Goal: Task Accomplishment & Management: Use online tool/utility

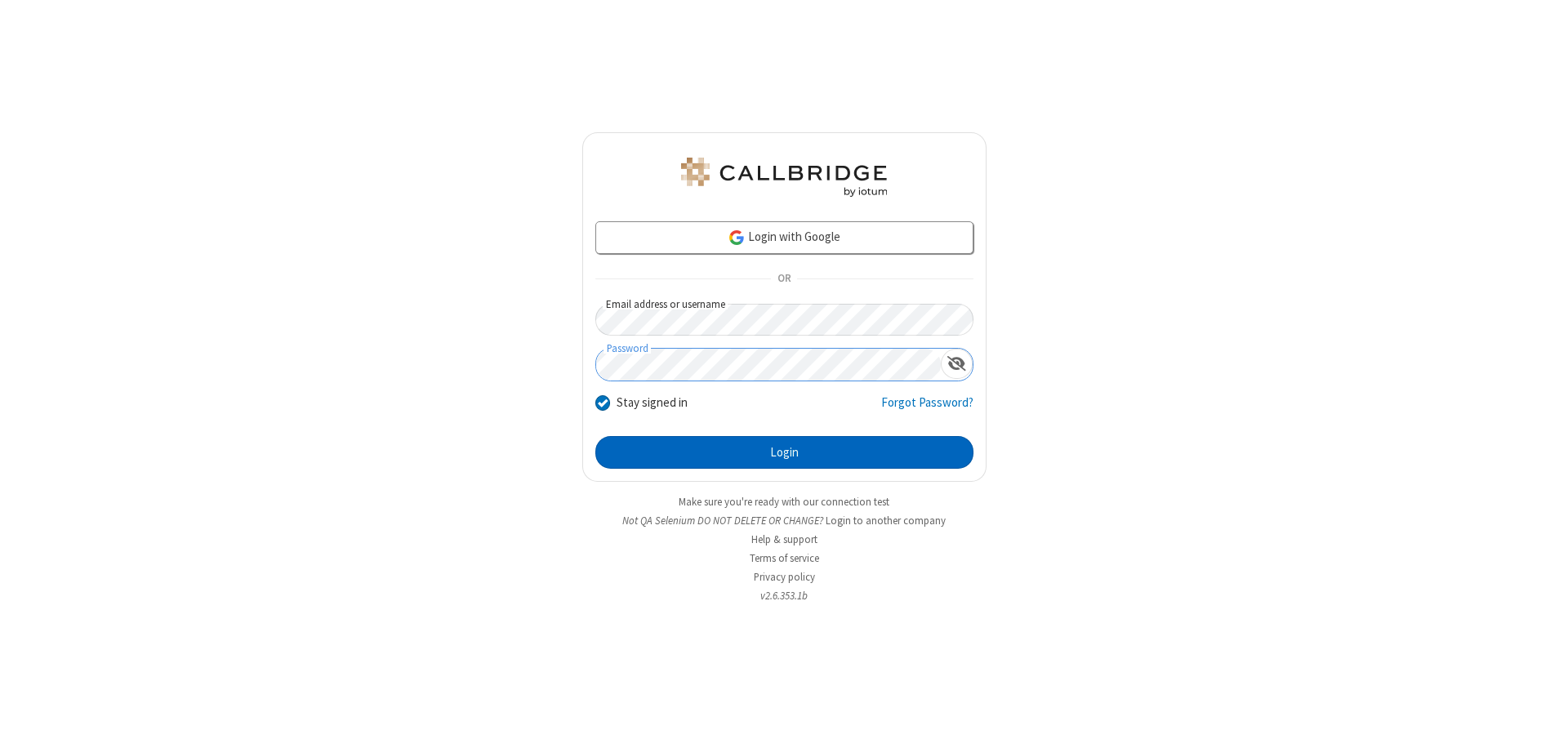
click at [784, 452] on button "Login" at bounding box center [784, 452] width 378 height 33
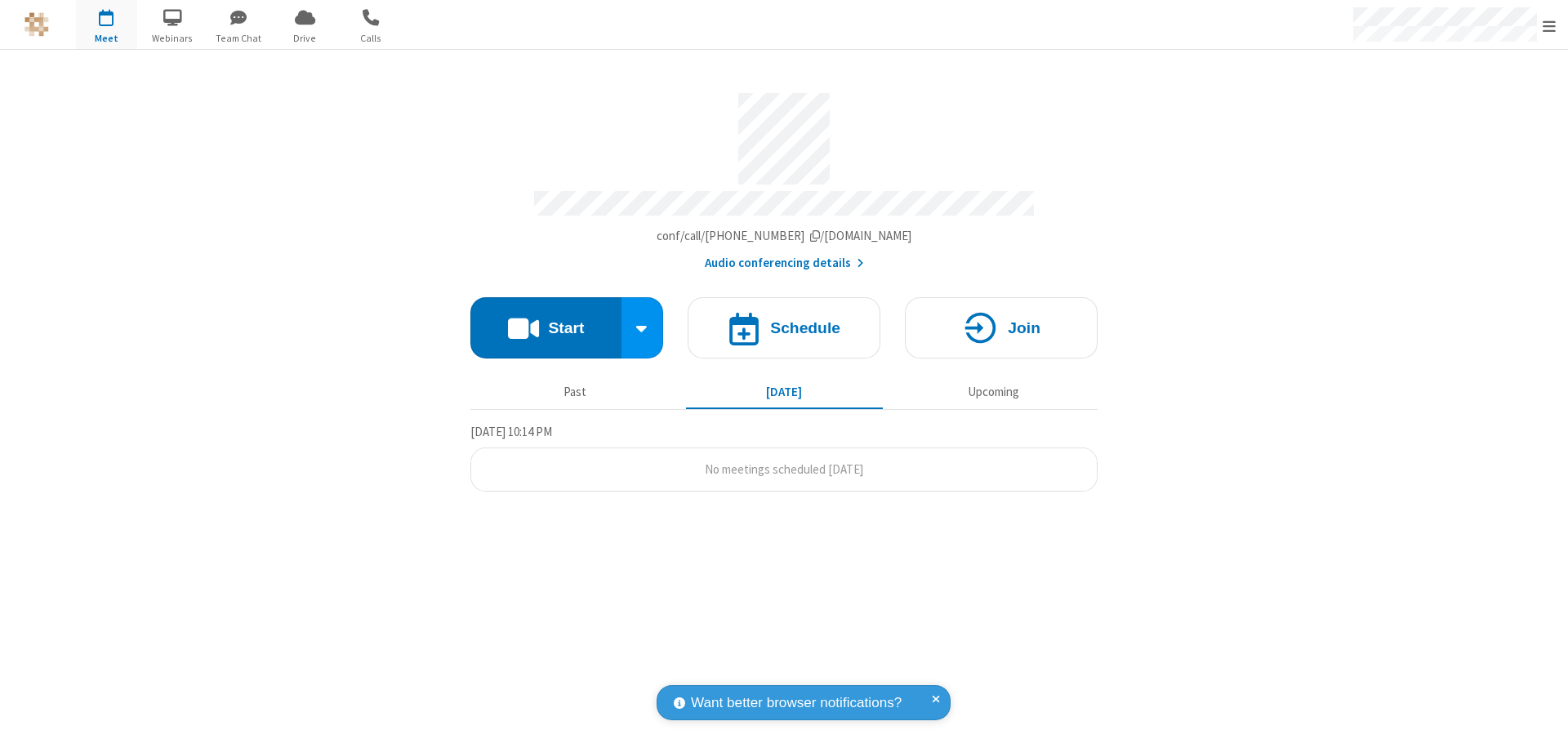
click at [1549, 26] on span "Open menu" at bounding box center [1549, 26] width 13 height 17
click at [305, 38] on span "Drive" at bounding box center [304, 38] width 61 height 15
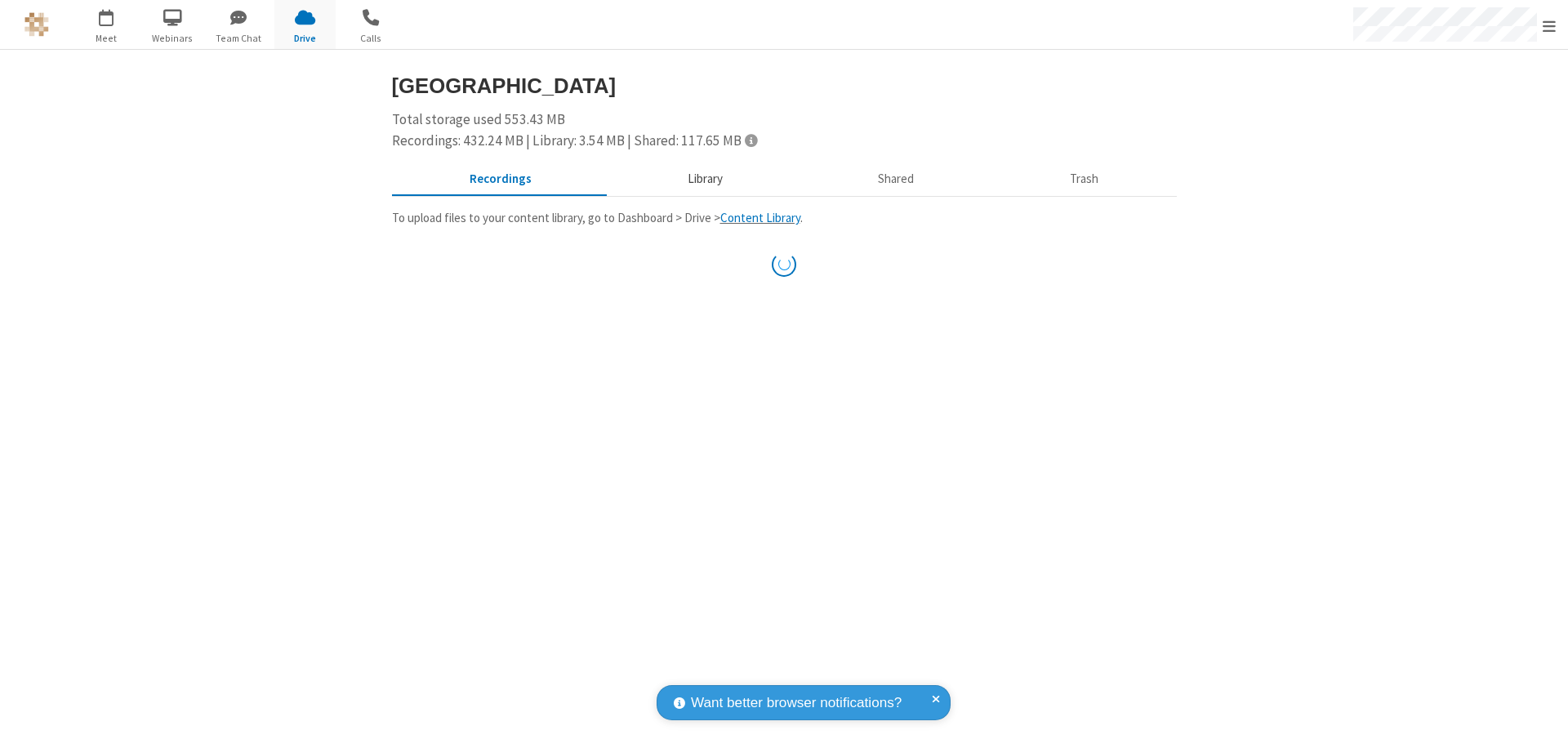
click at [702, 179] on button "Library" at bounding box center [704, 179] width 191 height 31
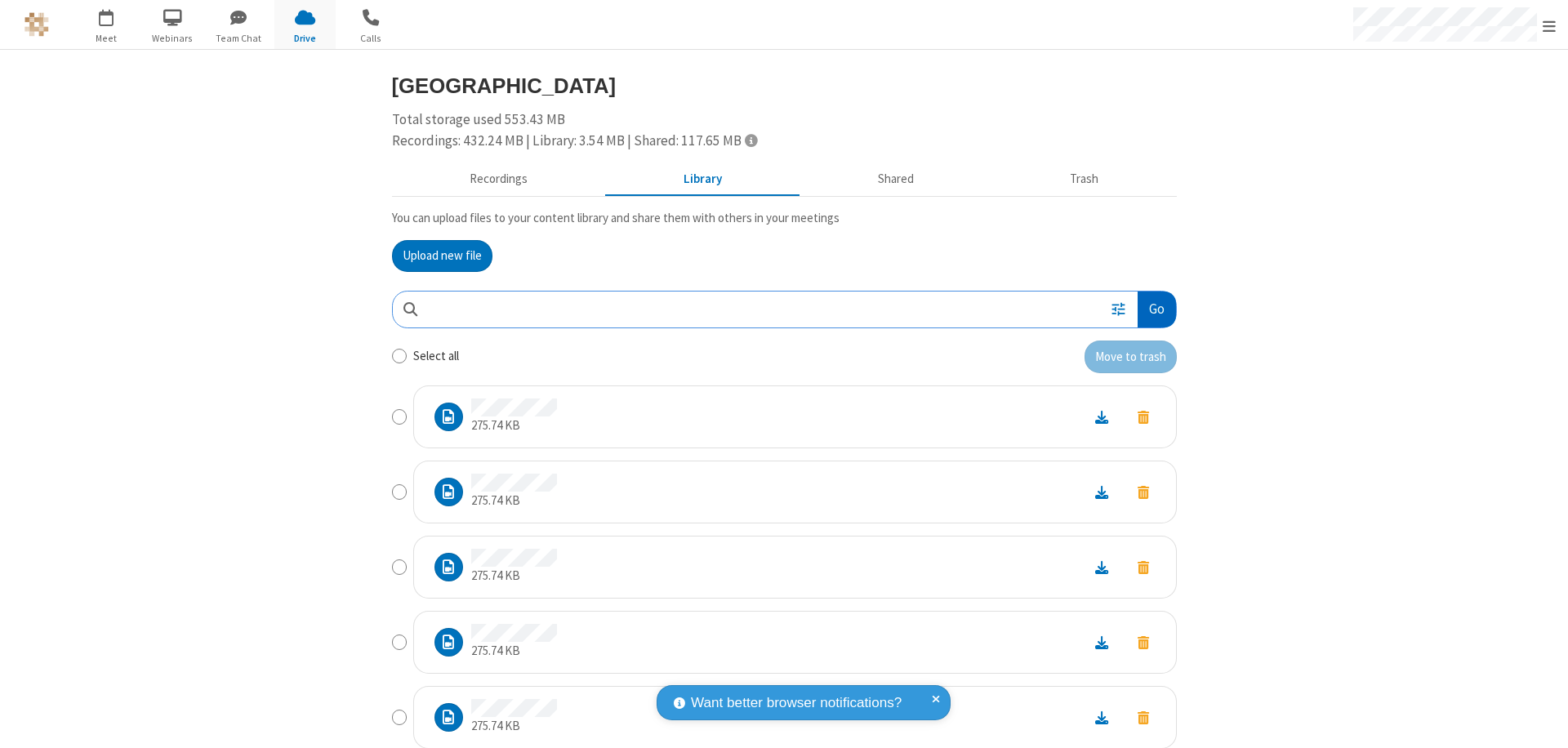
click at [1149, 308] on button "Go" at bounding box center [1156, 310] width 38 height 37
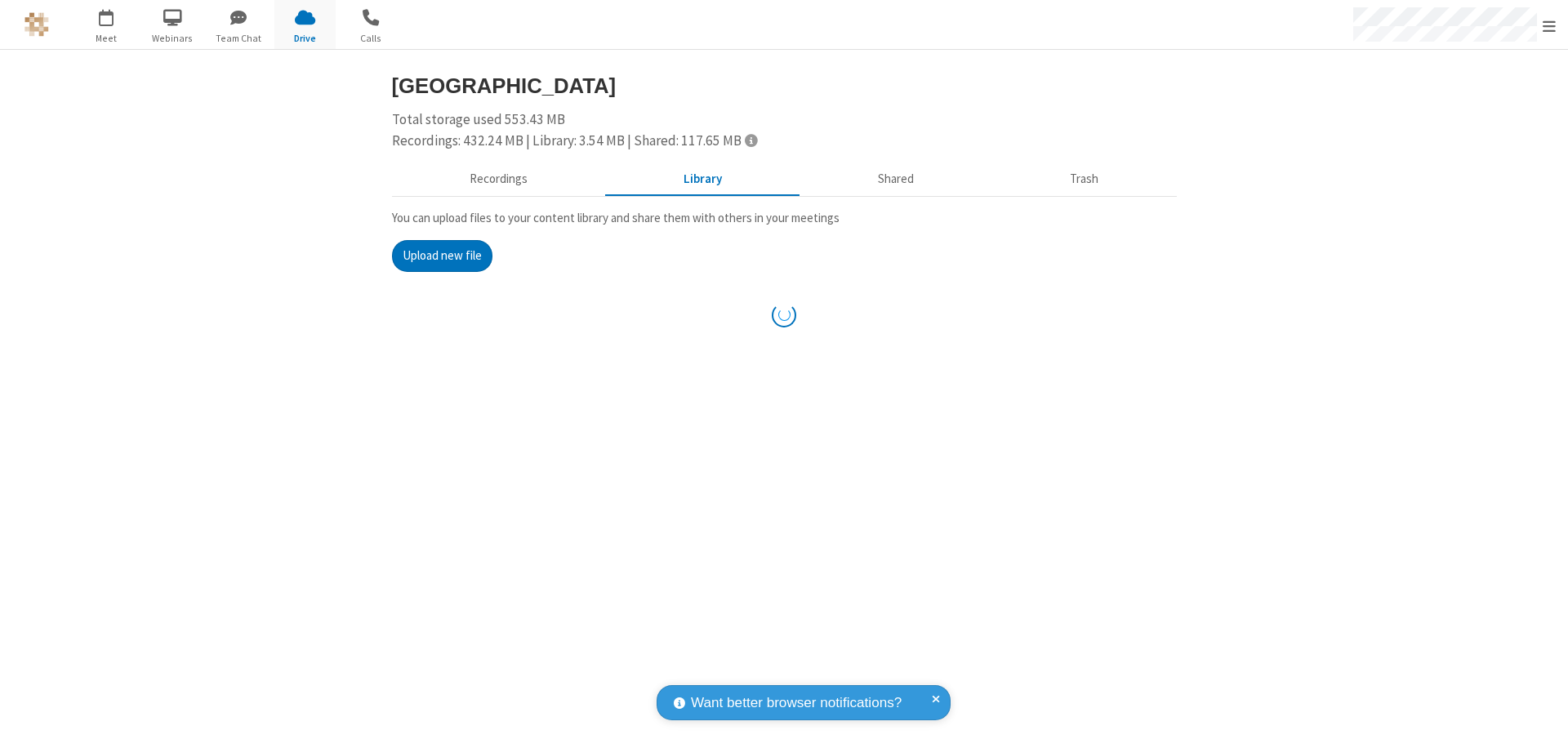
click at [435, 256] on button "Upload new file" at bounding box center [442, 256] width 100 height 33
